Goal: Information Seeking & Learning: Check status

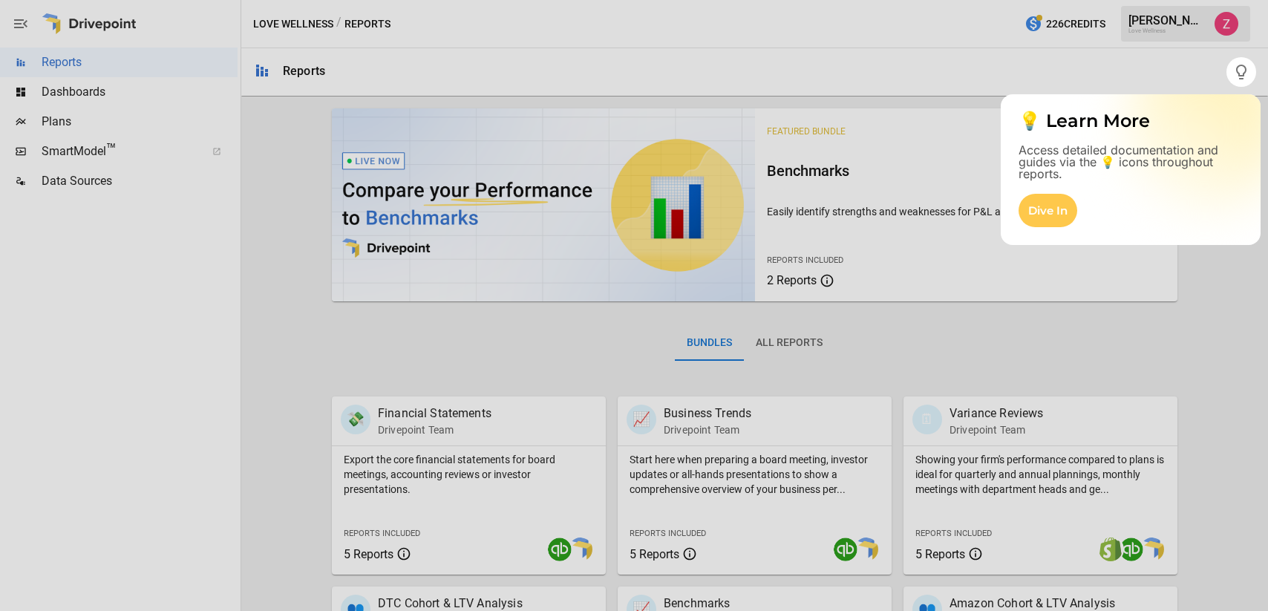
click at [122, 410] on div at bounding box center [634, 349] width 1268 height 524
click at [1195, 339] on div at bounding box center [634, 349] width 1268 height 524
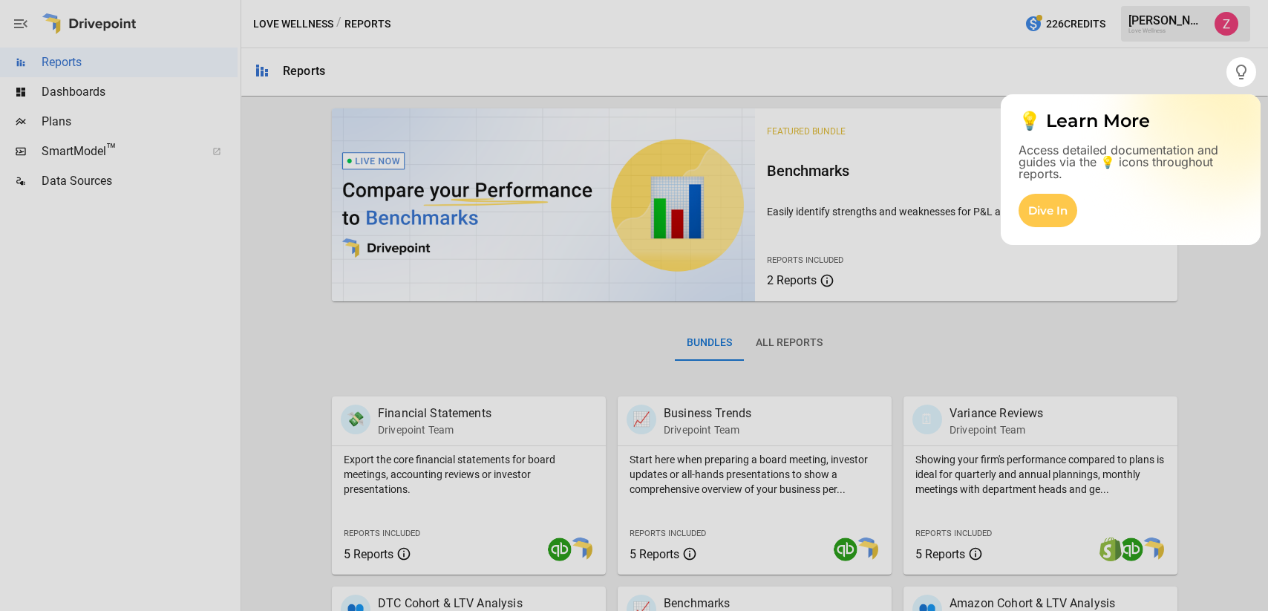
click at [1195, 339] on div at bounding box center [634, 349] width 1268 height 524
click at [1249, 85] on div at bounding box center [1241, 72] width 30 height 48
click at [1246, 83] on button "button" at bounding box center [1241, 72] width 30 height 30
click at [308, 345] on div at bounding box center [634, 349] width 1268 height 524
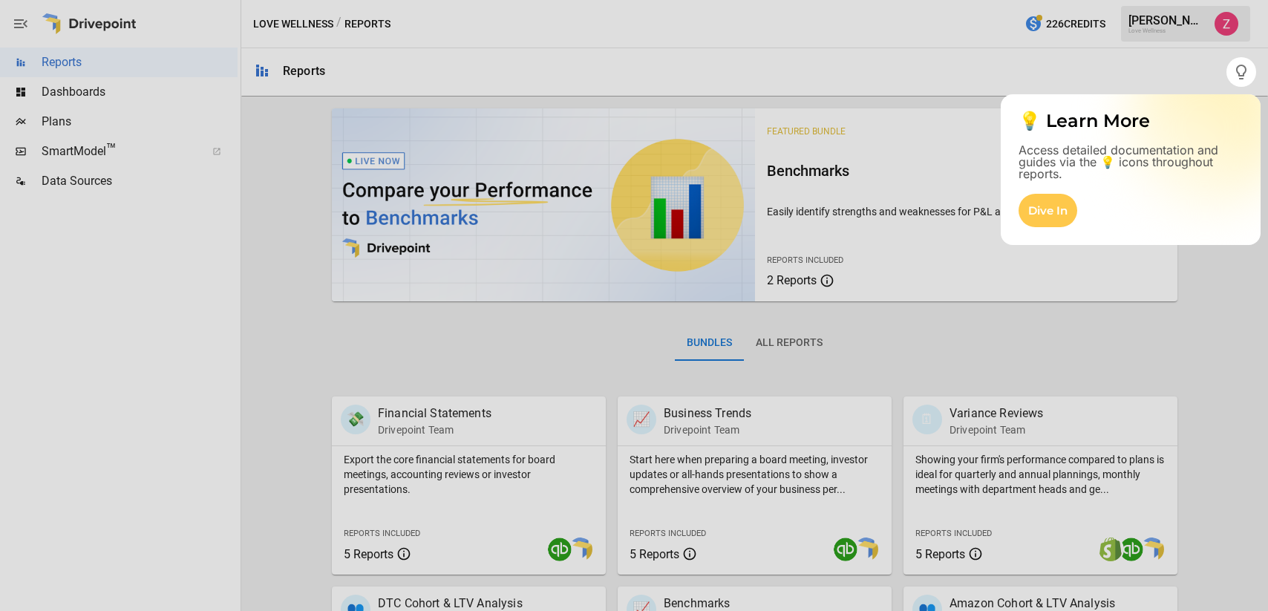
click at [299, 350] on div at bounding box center [634, 349] width 1268 height 524
click at [1044, 217] on div "Dive In" at bounding box center [1047, 210] width 59 height 33
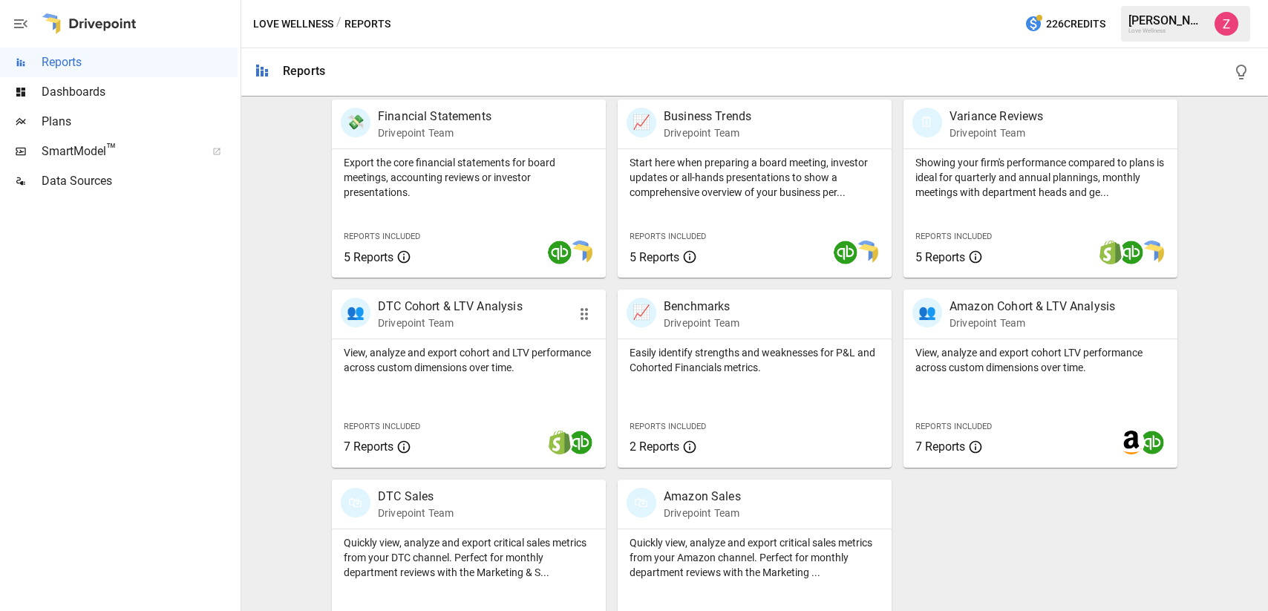
scroll to position [350, 0]
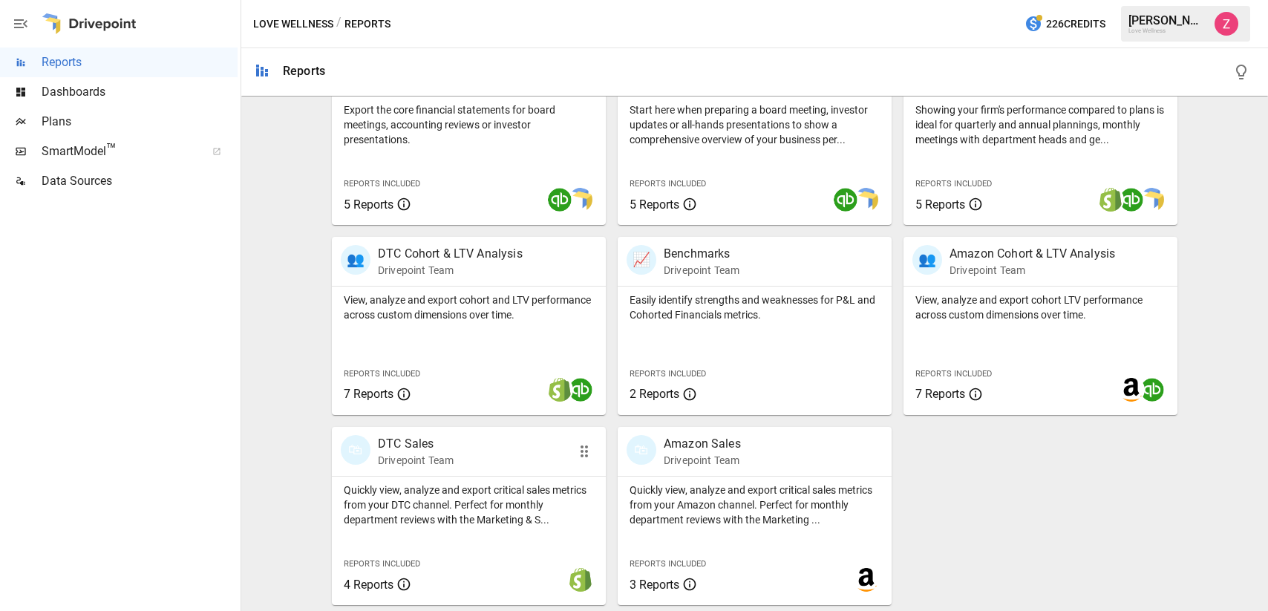
click at [511, 465] on div "🛍 DTC Sales Drivepoint Team" at bounding box center [448, 451] width 214 height 33
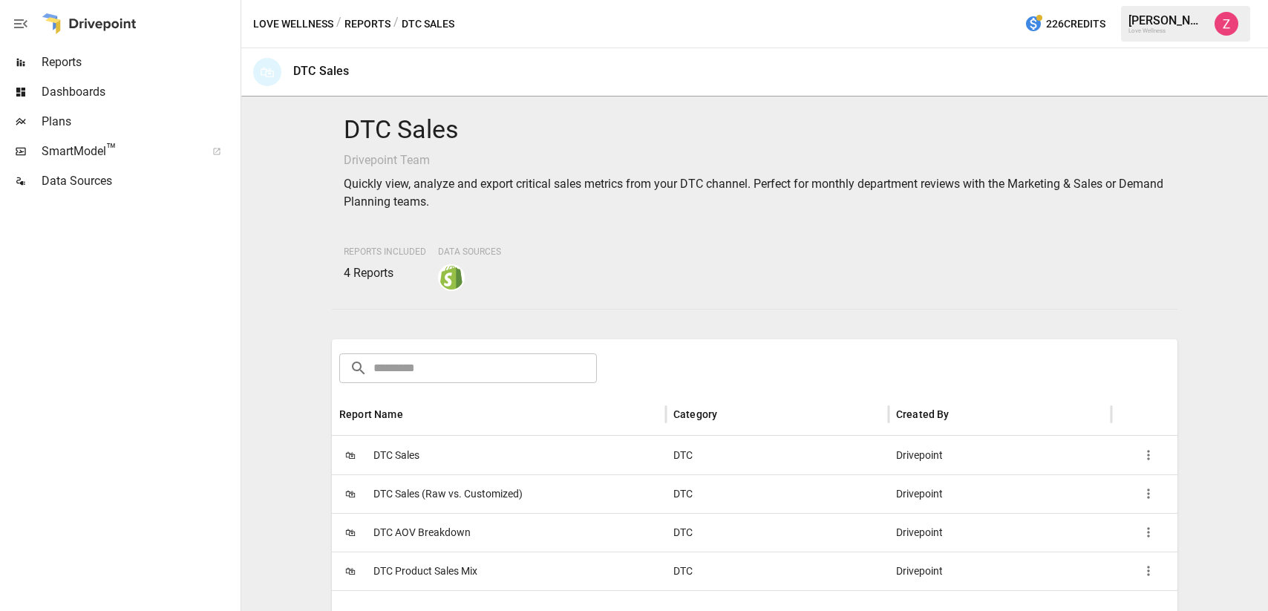
click at [531, 454] on div "🛍 DTC Sales" at bounding box center [499, 455] width 334 height 39
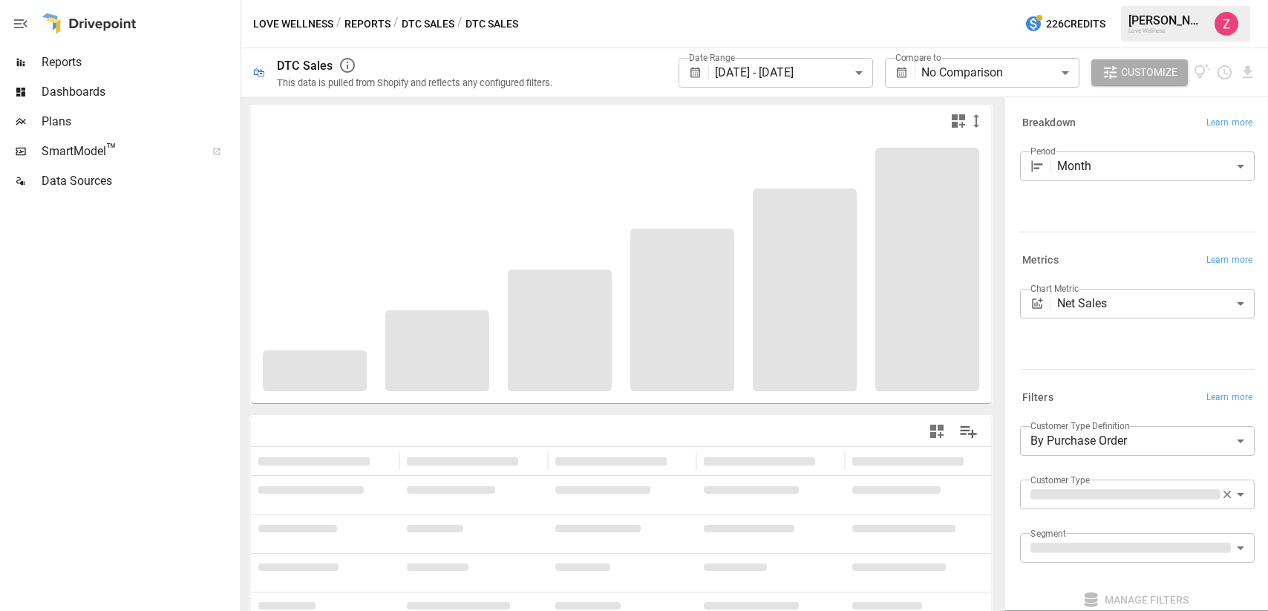
scroll to position [108, 0]
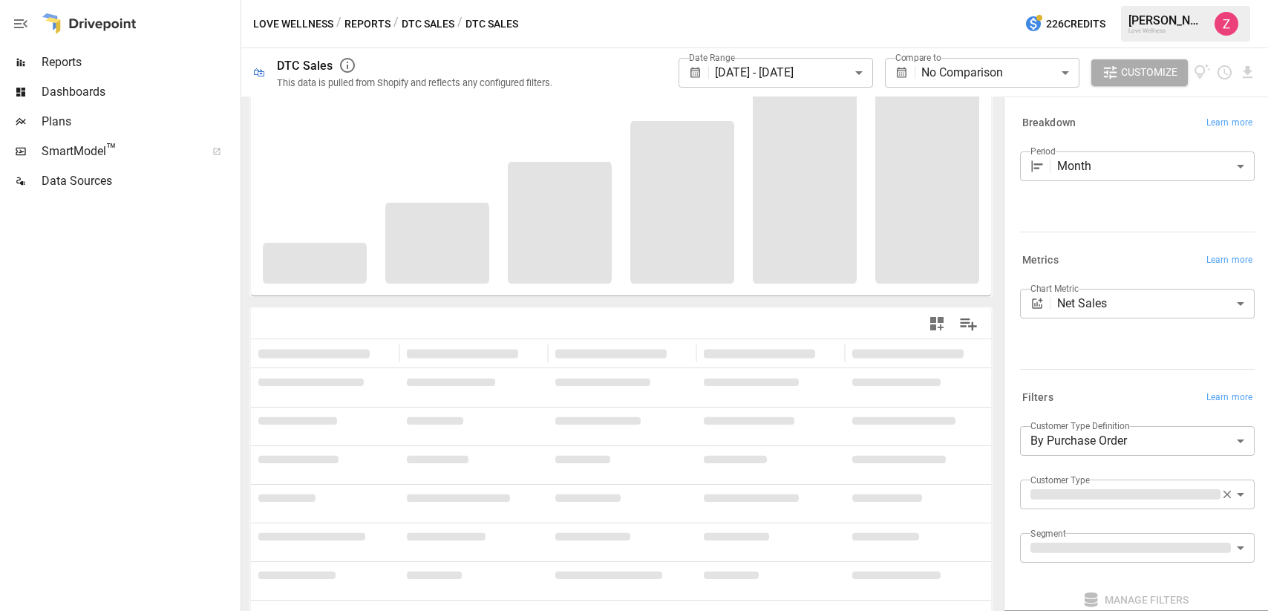
click at [57, 71] on span "Reports" at bounding box center [140, 62] width 196 height 18
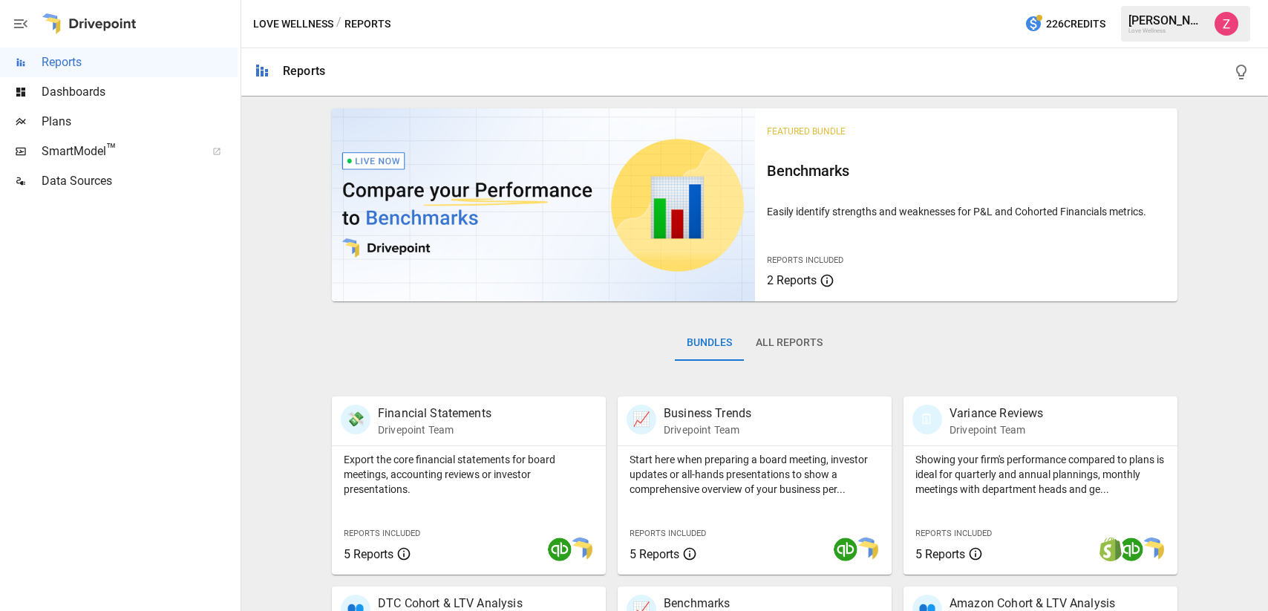
click at [63, 89] on span "Dashboards" at bounding box center [140, 92] width 196 height 18
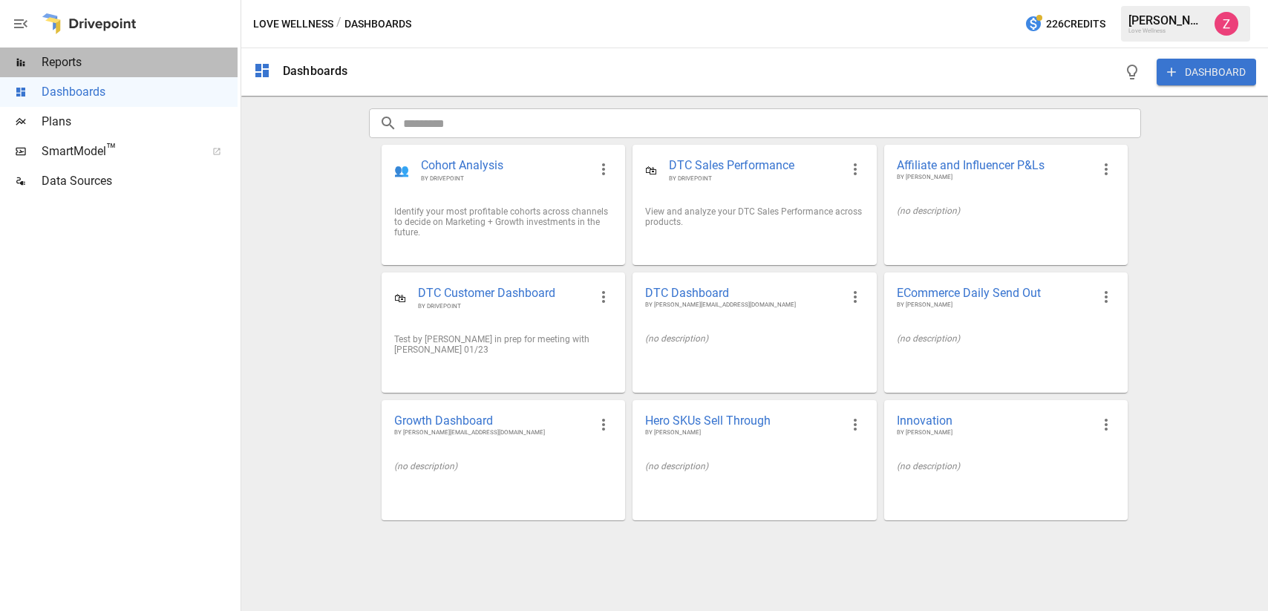
click at [106, 68] on span "Reports" at bounding box center [140, 62] width 196 height 18
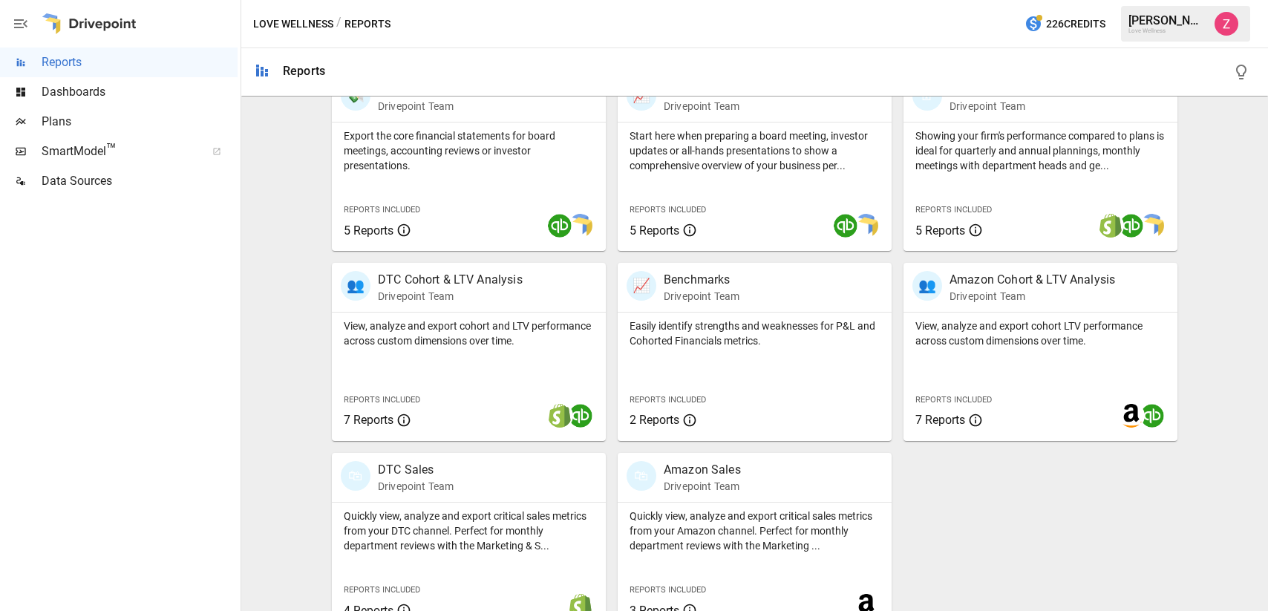
scroll to position [350, 0]
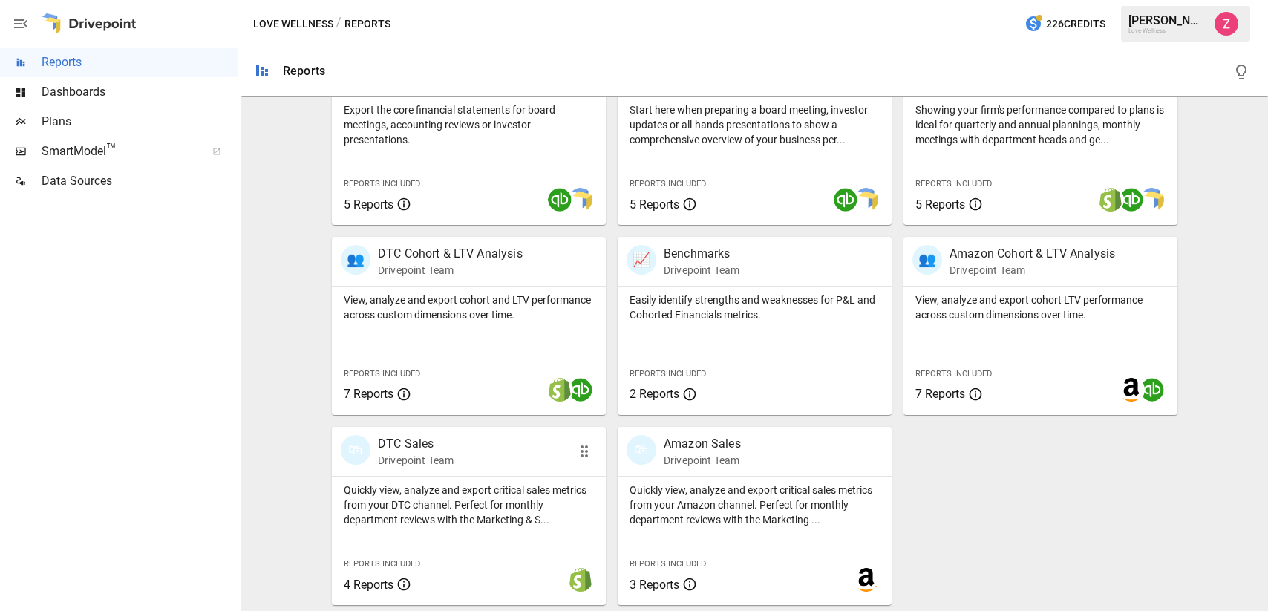
click at [496, 431] on div "🛍 DTC Sales Drivepoint Team" at bounding box center [469, 451] width 274 height 49
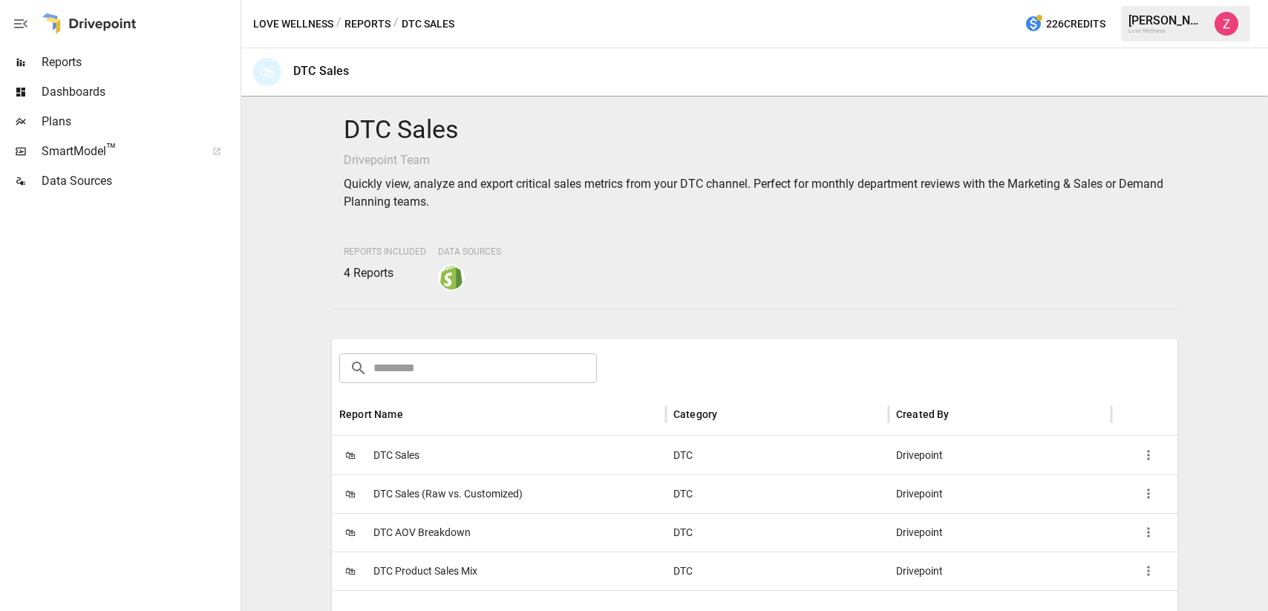
scroll to position [124, 0]
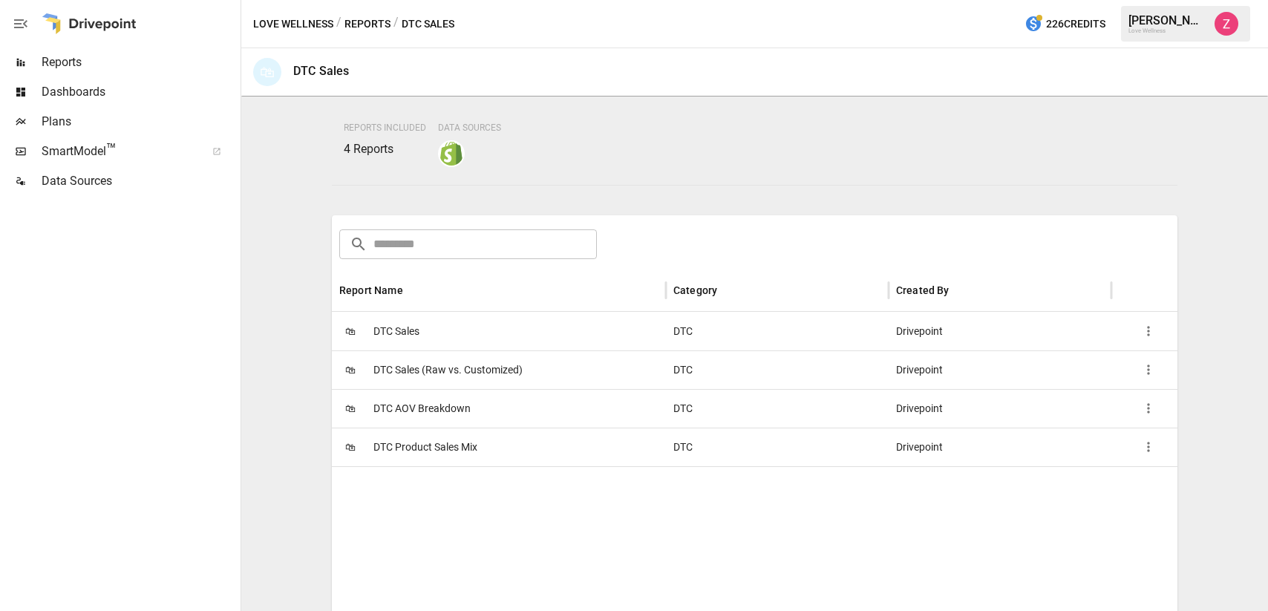
click at [472, 408] on div "🛍 DTC AOV Breakdown" at bounding box center [499, 408] width 334 height 39
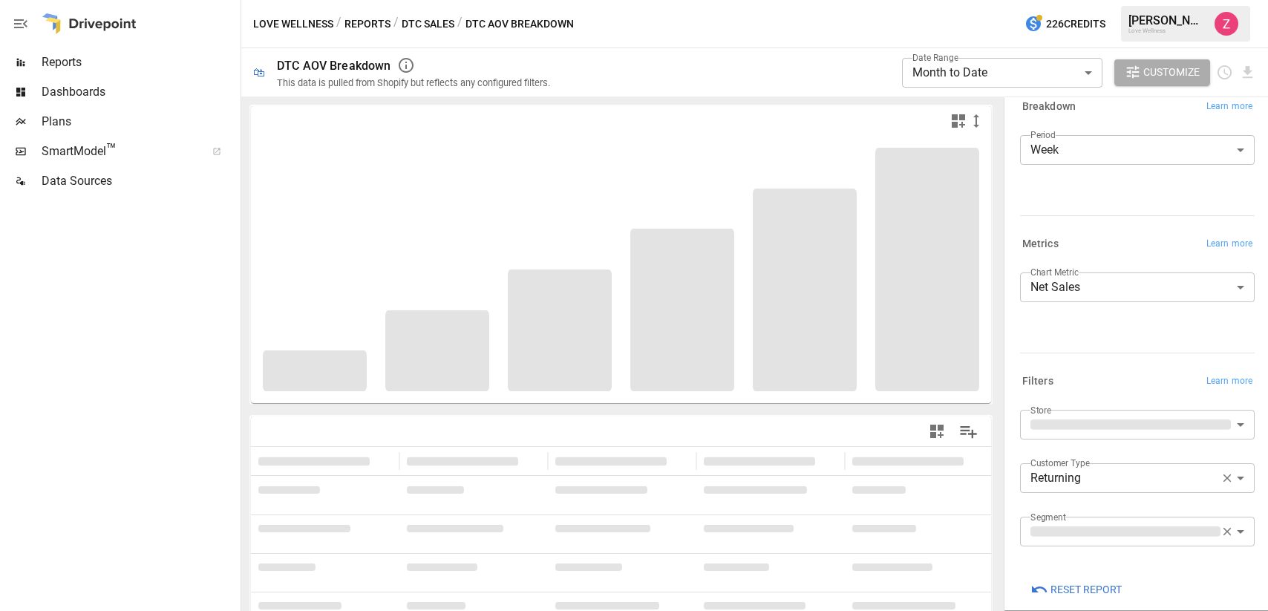
scroll to position [32, 0]
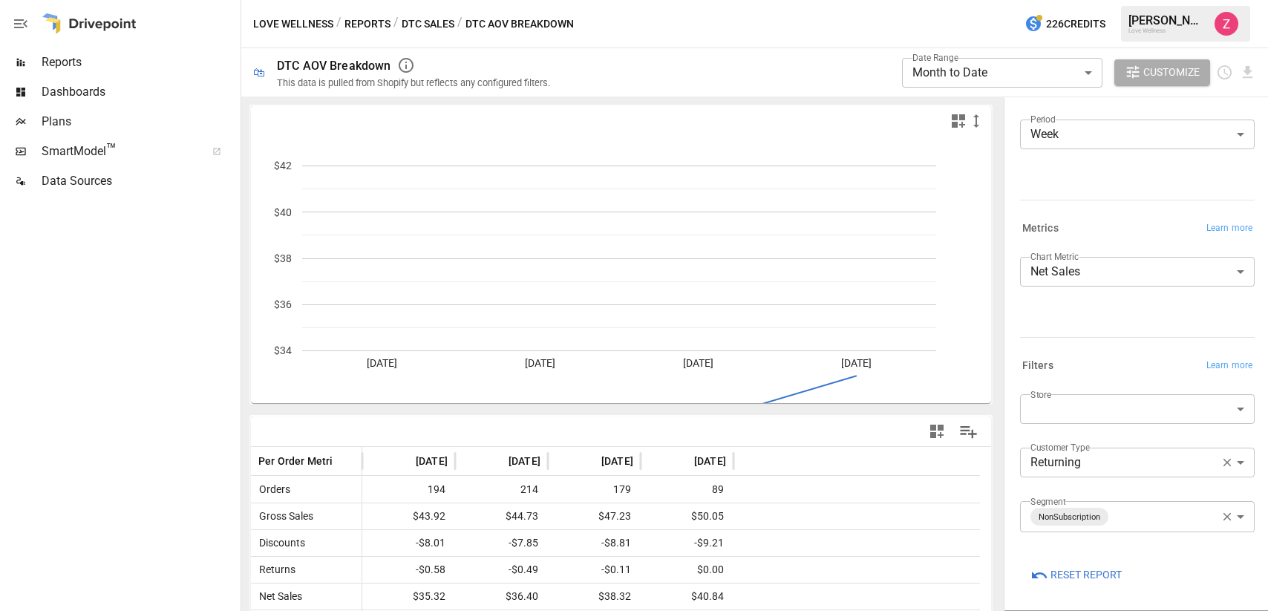
click at [1125, 0] on body "**********" at bounding box center [634, 0] width 1268 height 0
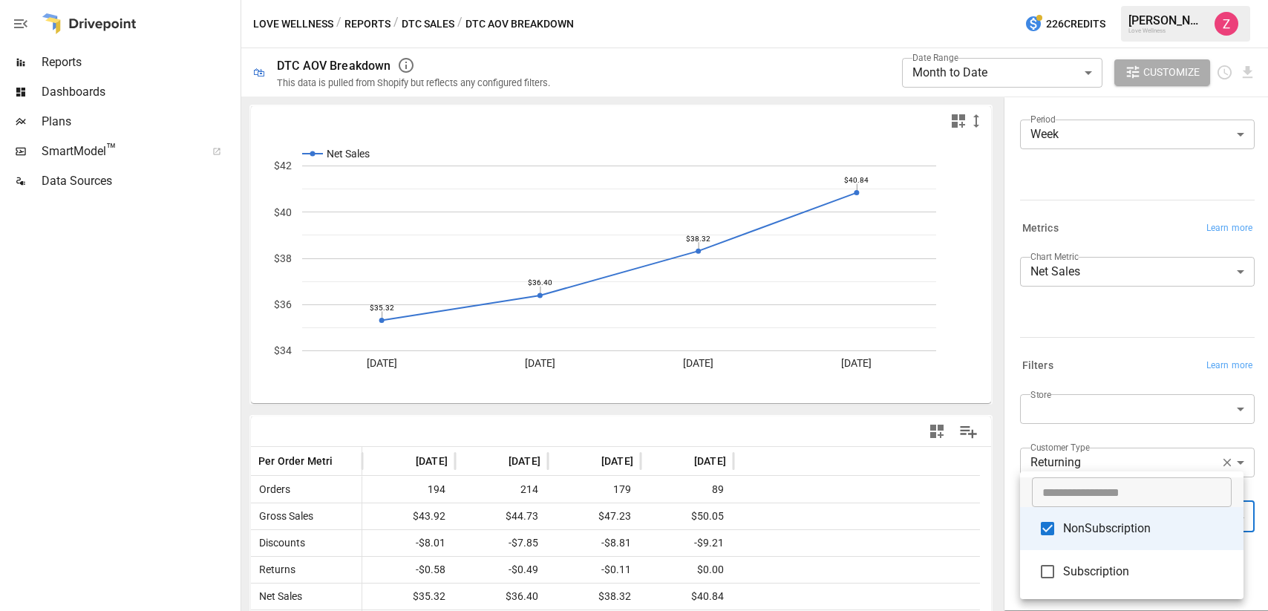
click at [1122, 521] on span "NonSubscription" at bounding box center [1147, 529] width 168 height 18
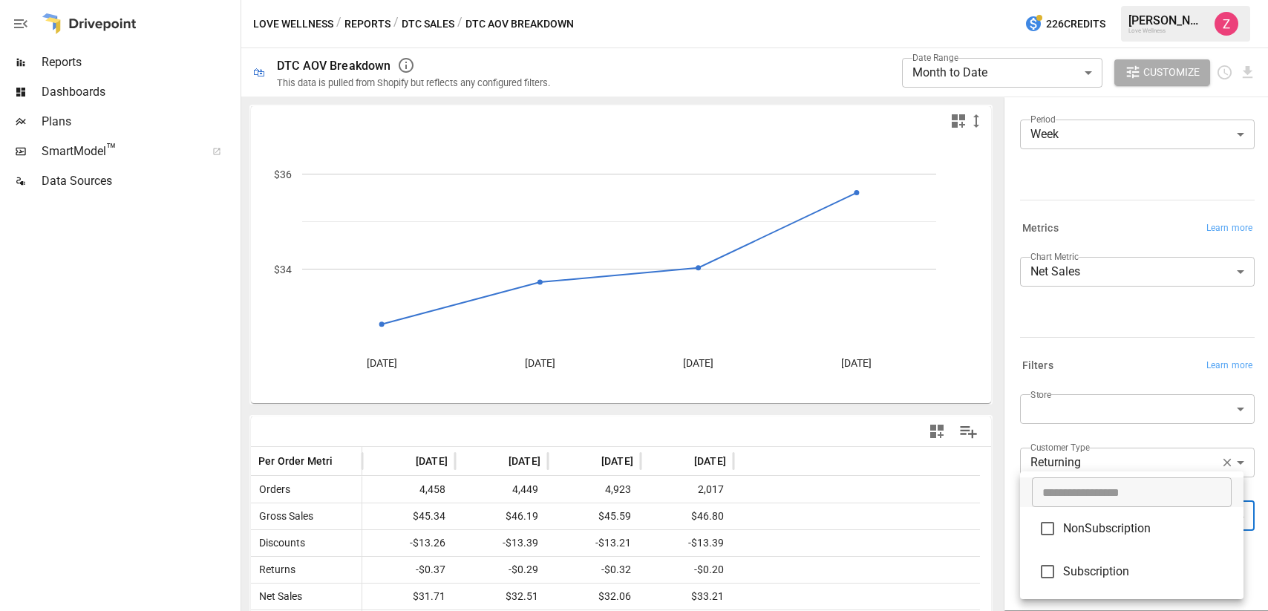
click at [1101, 330] on div at bounding box center [634, 305] width 1268 height 611
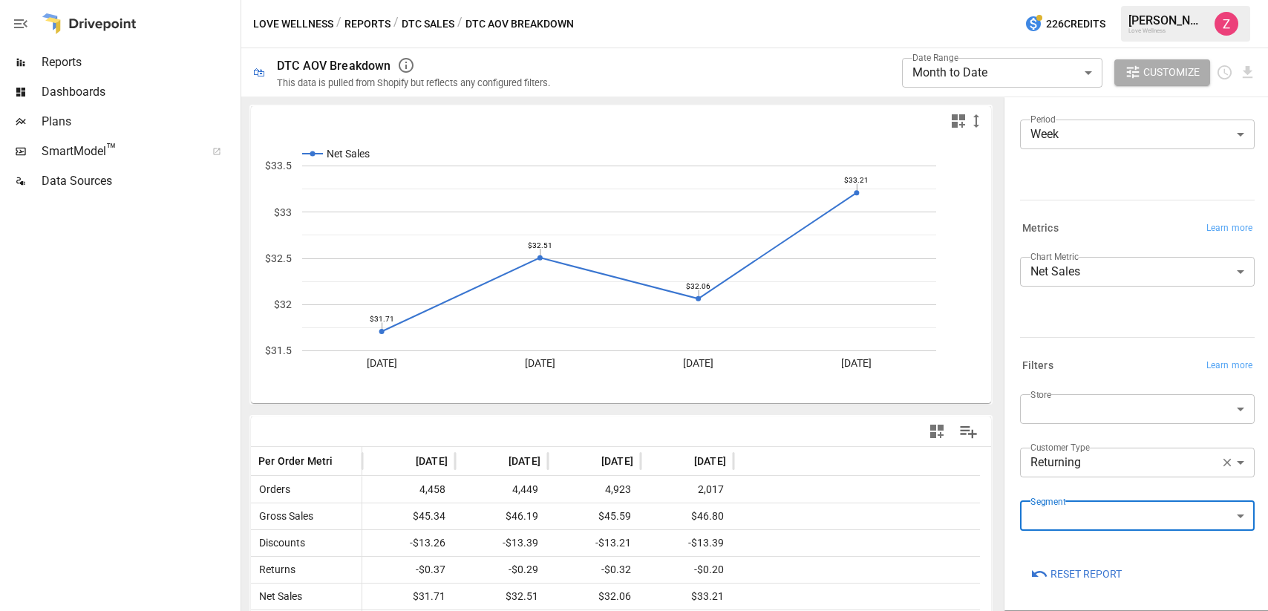
click at [1096, 0] on body "**********" at bounding box center [634, 0] width 1268 height 0
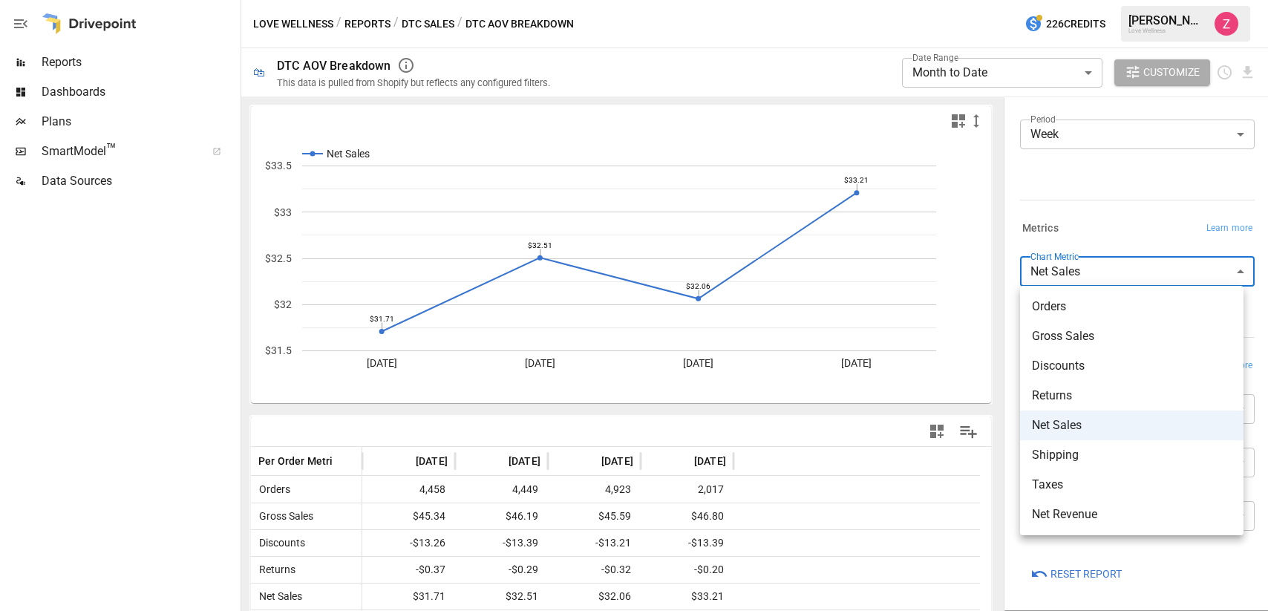
click at [1083, 206] on div at bounding box center [634, 305] width 1268 height 611
